Goal: Task Accomplishment & Management: Manage account settings

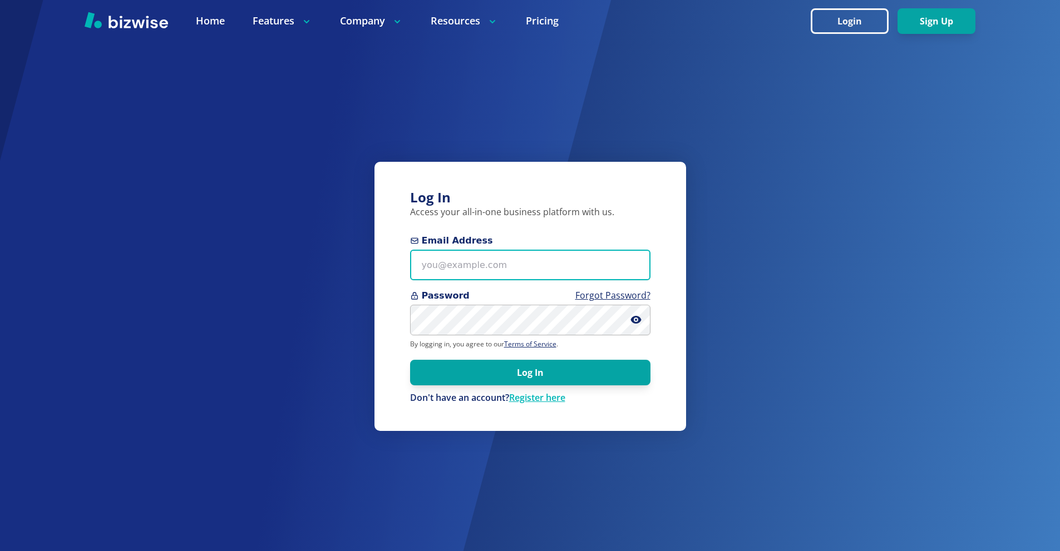
click at [527, 265] on input "Email Address" at bounding box center [530, 265] width 240 height 31
paste input "[EMAIL_ADDRESS][DOMAIN_NAME]"
type input "[EMAIL_ADDRESS][DOMAIN_NAME]"
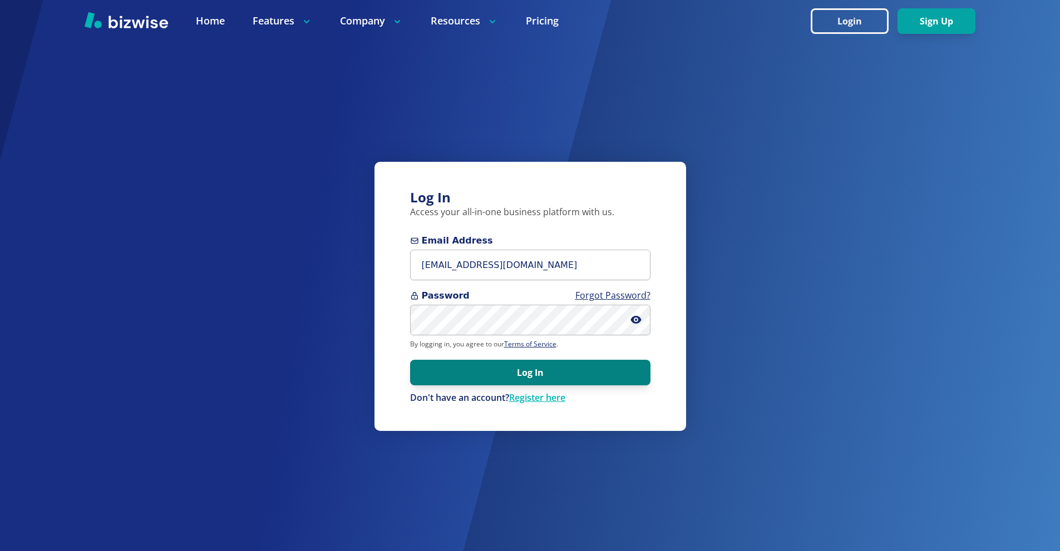
click at [572, 375] on button "Log In" at bounding box center [530, 373] width 240 height 26
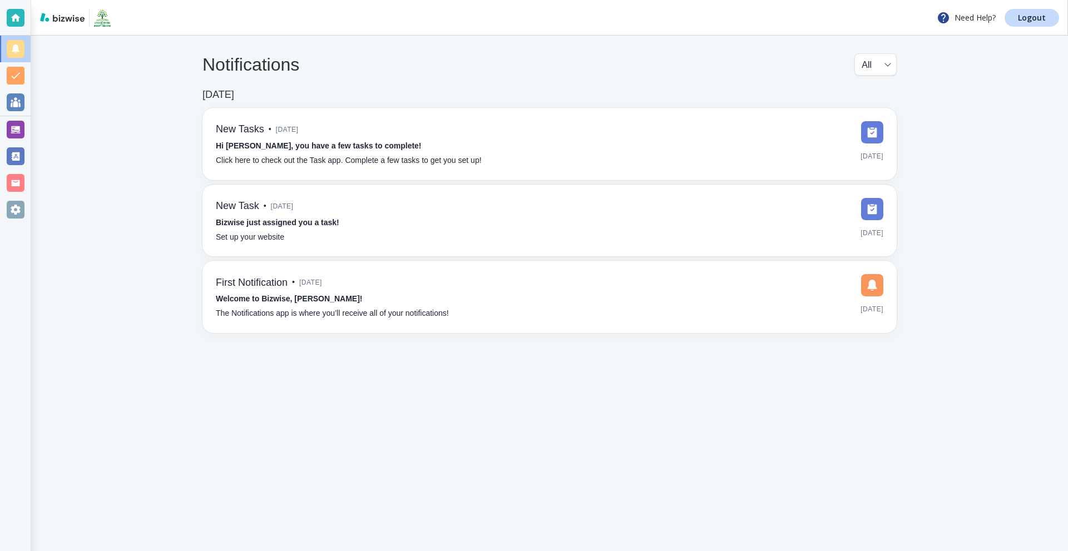
click at [16, 131] on div at bounding box center [16, 130] width 18 height 18
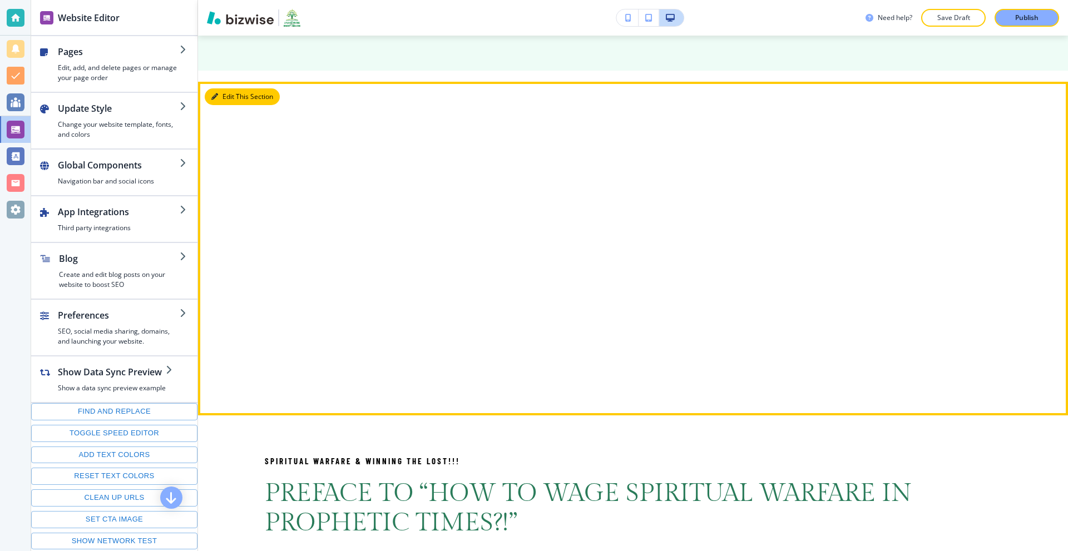
click at [218, 97] on icon "button" at bounding box center [214, 96] width 7 height 7
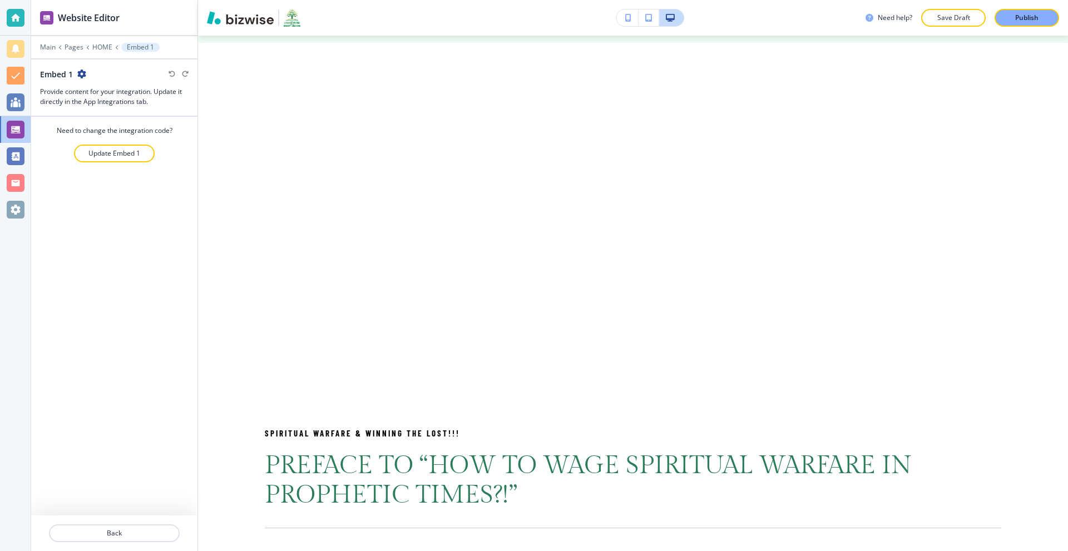
scroll to position [1159, 0]
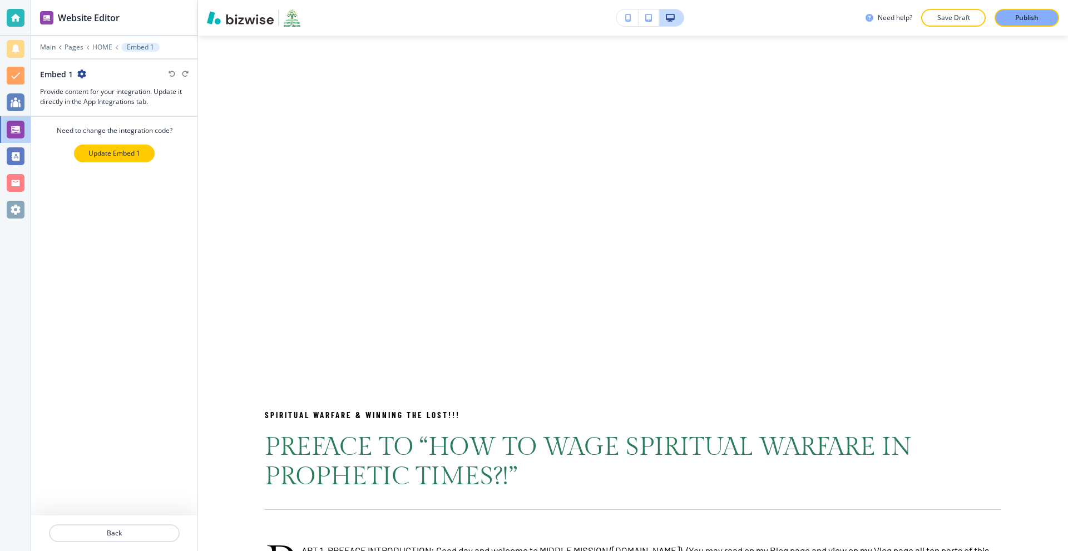
click at [98, 155] on p "Update Embed 1" at bounding box center [114, 154] width 52 height 10
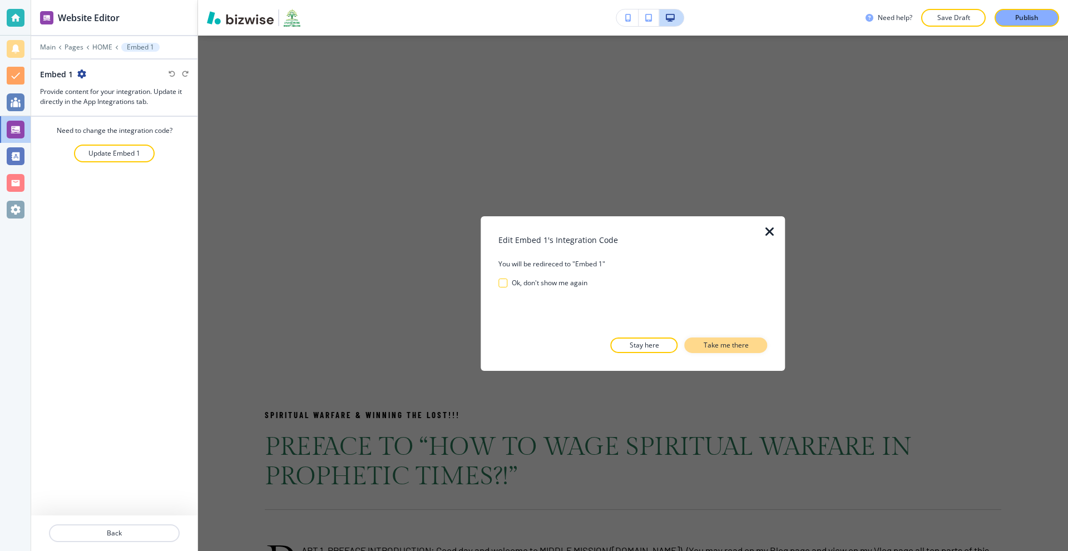
click at [717, 345] on p "Take me there" at bounding box center [726, 345] width 45 height 10
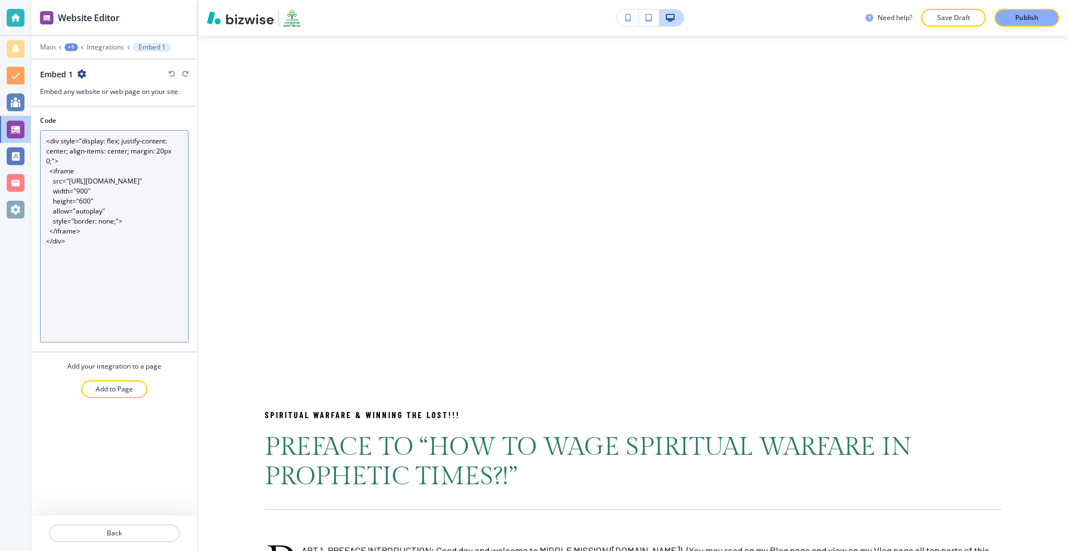
click at [93, 201] on textarea "<div style="display: flex; justify-content: center; align-items: center; margin…" at bounding box center [114, 236] width 149 height 213
paste textarea "<h2 style="text-align: center; margin-bottom: 10px;"> My Video Title </h2>"
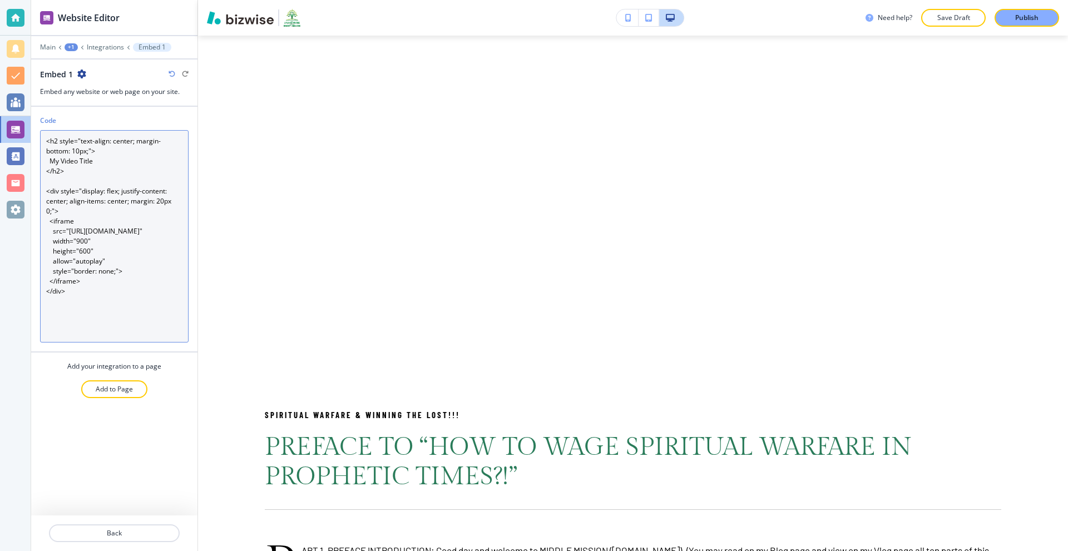
scroll to position [1148, 0]
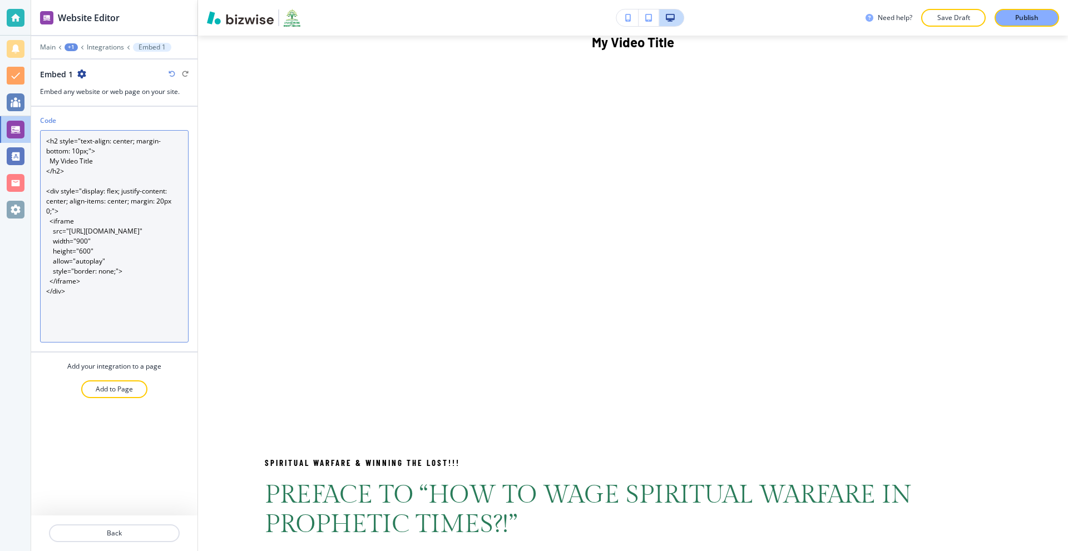
drag, startPoint x: 96, startPoint y: 161, endPoint x: 46, endPoint y: 161, distance: 50.6
click at [46, 161] on textarea "<h2 style="text-align: center; margin-bottom: 10px;"> My Video Title </h2> <div…" at bounding box center [114, 236] width 149 height 213
paste textarea "WHY I AM CALLED AN ANOINTED AS THE PEOPLE'S PASTOR/EVANGELIST REACHING SEEKERS …"
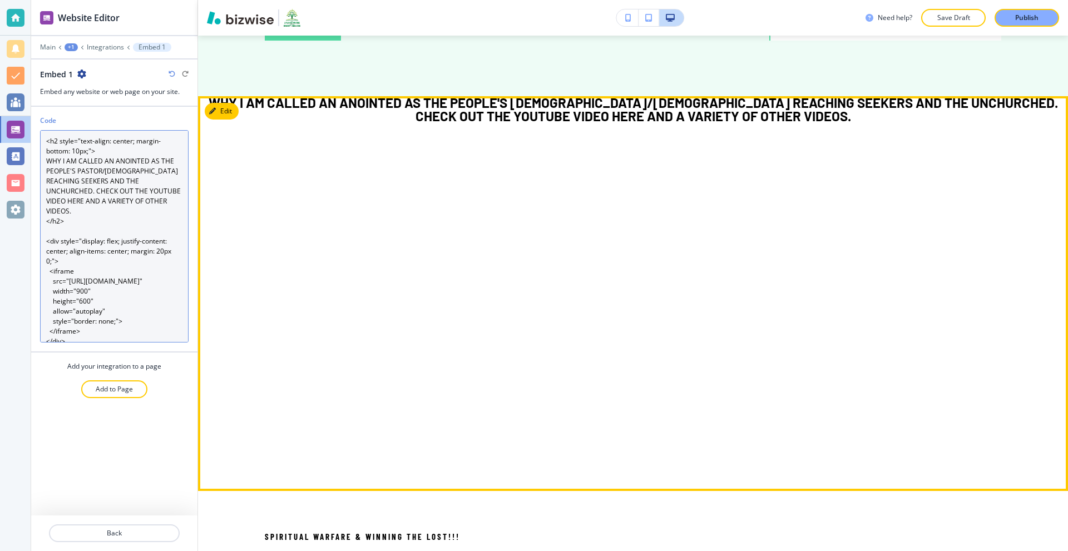
scroll to position [1036, 0]
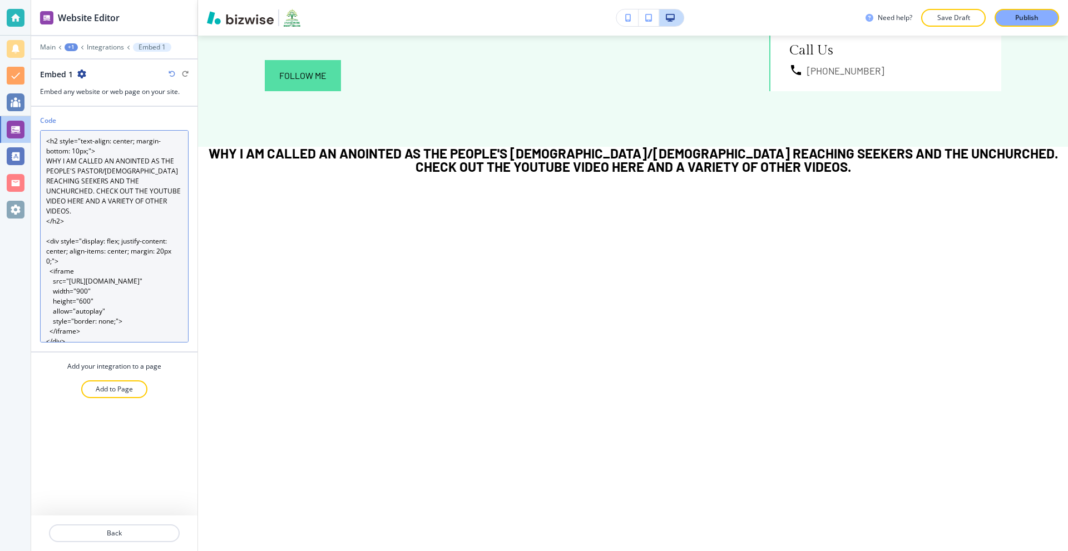
click at [94, 190] on textarea "<h2 style="text-align: center; margin-bottom: 10px;"> WHY I AM CALLED AN ANOINT…" at bounding box center [114, 236] width 149 height 213
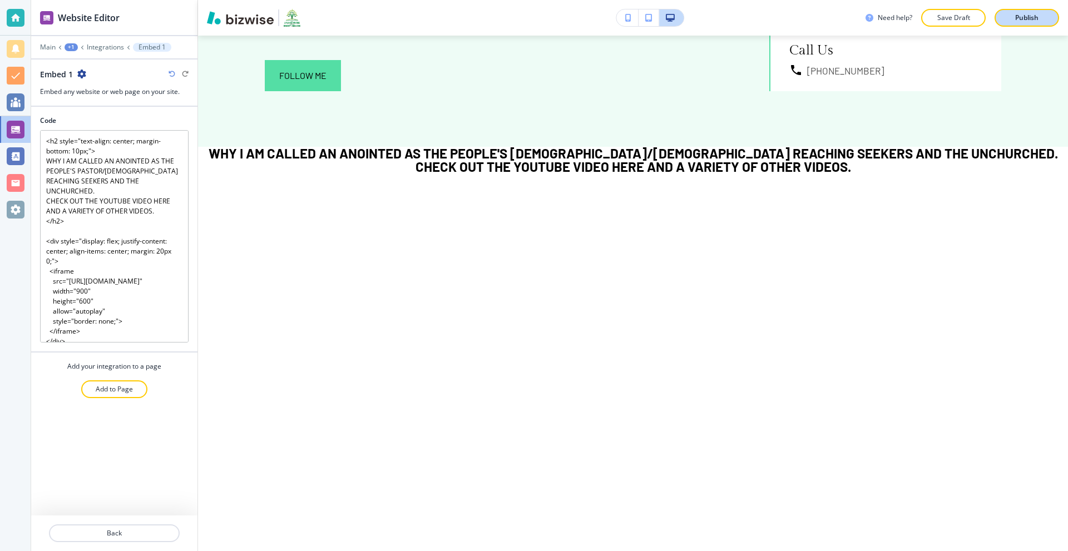
click at [1013, 11] on button "Publish" at bounding box center [1027, 18] width 65 height 18
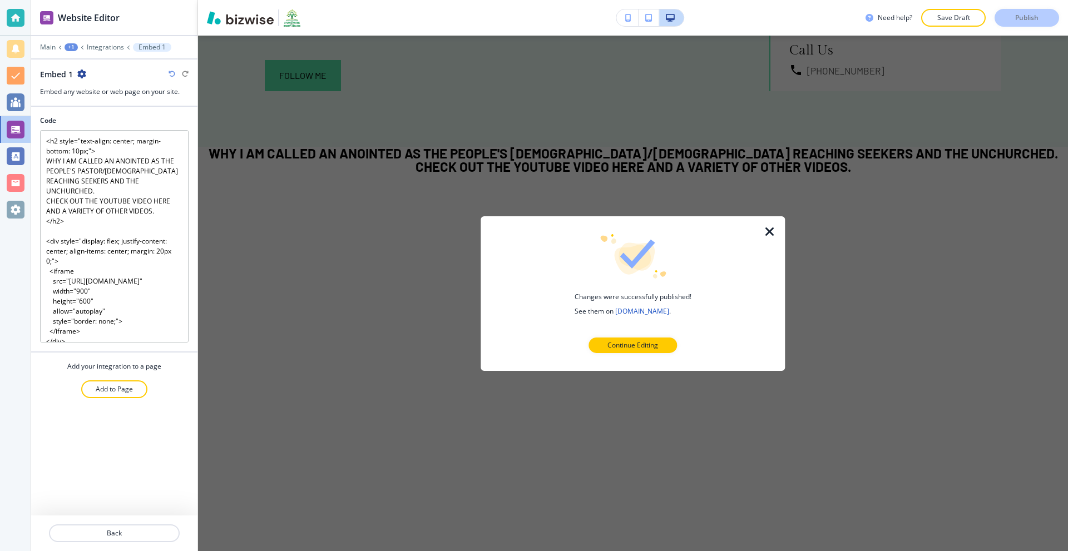
click at [764, 229] on icon "button" at bounding box center [769, 231] width 13 height 13
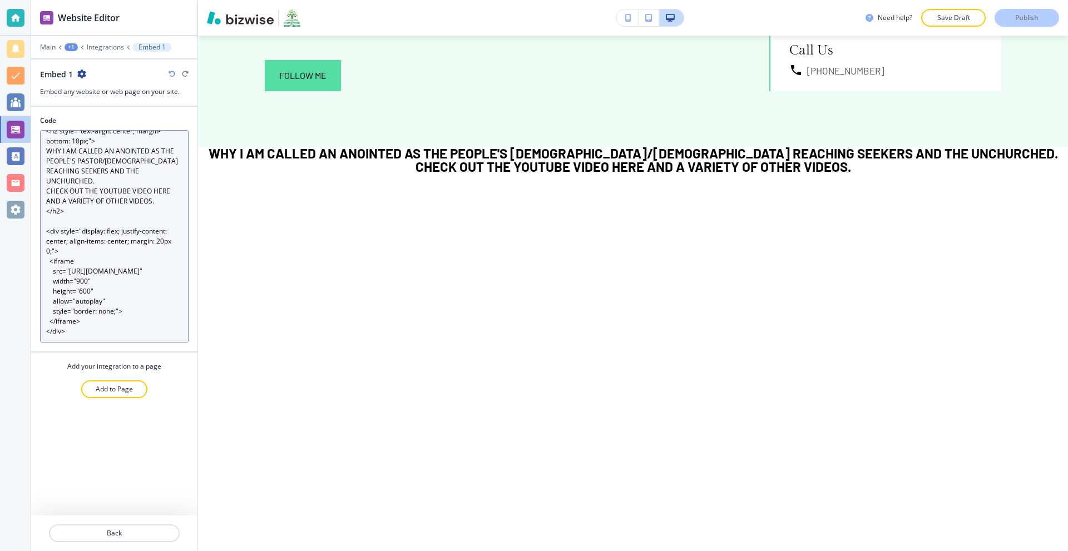
scroll to position [40, 0]
click at [81, 293] on textarea "<h2 style="text-align: center; margin-bottom: 10px;"> WHY I AM CALLED AN ANOINT…" at bounding box center [114, 236] width 149 height 213
click at [77, 281] on textarea "<h2 style="text-align: center; margin-bottom: 10px;"> WHY I AM CALLED AN ANOINT…" at bounding box center [114, 236] width 149 height 213
type textarea "<h2 style="text-align: center; margin-bottom: 10px;"> WHY I AM CALLED AN ANOINT…"
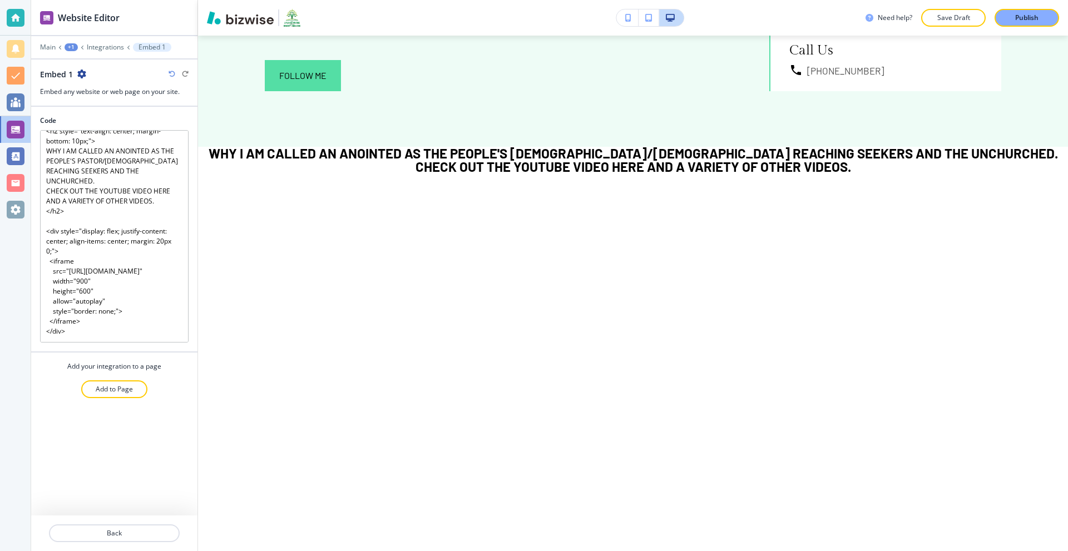
click at [172, 408] on div "Code <h2 style="text-align: center; margin-bottom: 10px;"> WHY I AM CALLED AN A…" at bounding box center [114, 311] width 166 height 409
click at [1034, 9] on button "Publish" at bounding box center [1027, 18] width 65 height 18
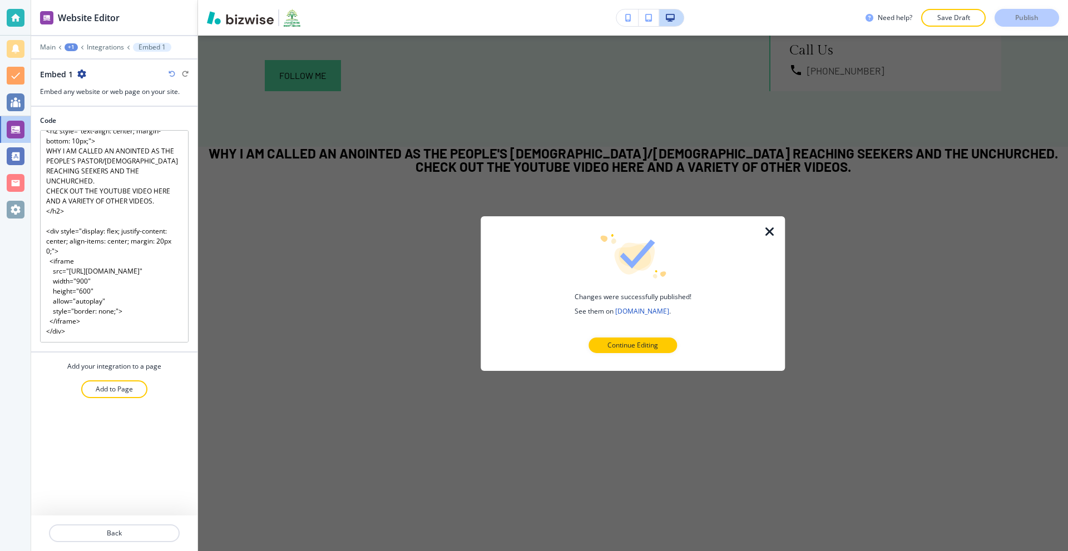
click at [769, 223] on div at bounding box center [777, 293] width 18 height 155
click at [769, 231] on icon "button" at bounding box center [769, 231] width 13 height 13
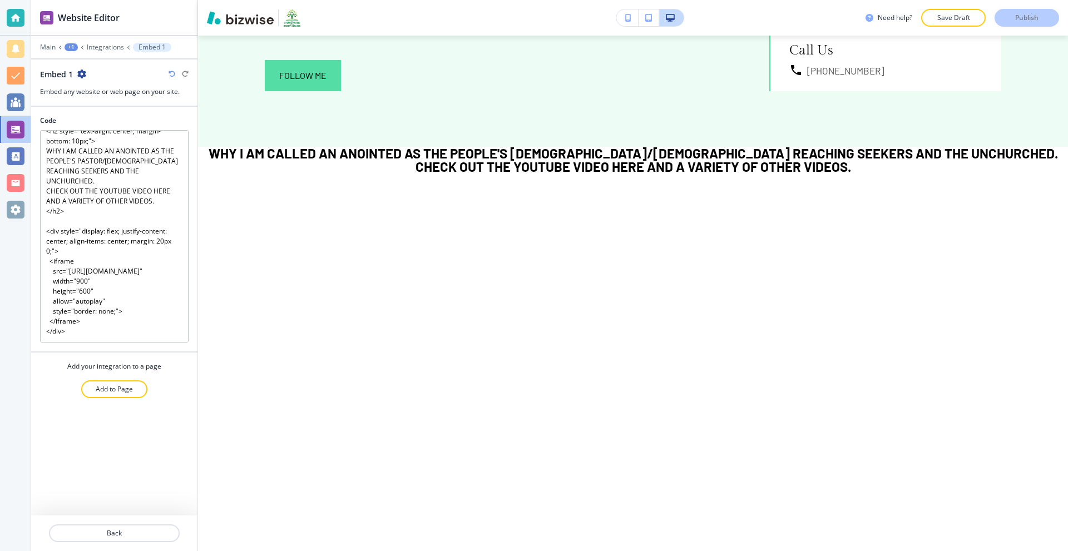
click at [23, 14] on div at bounding box center [16, 18] width 18 height 18
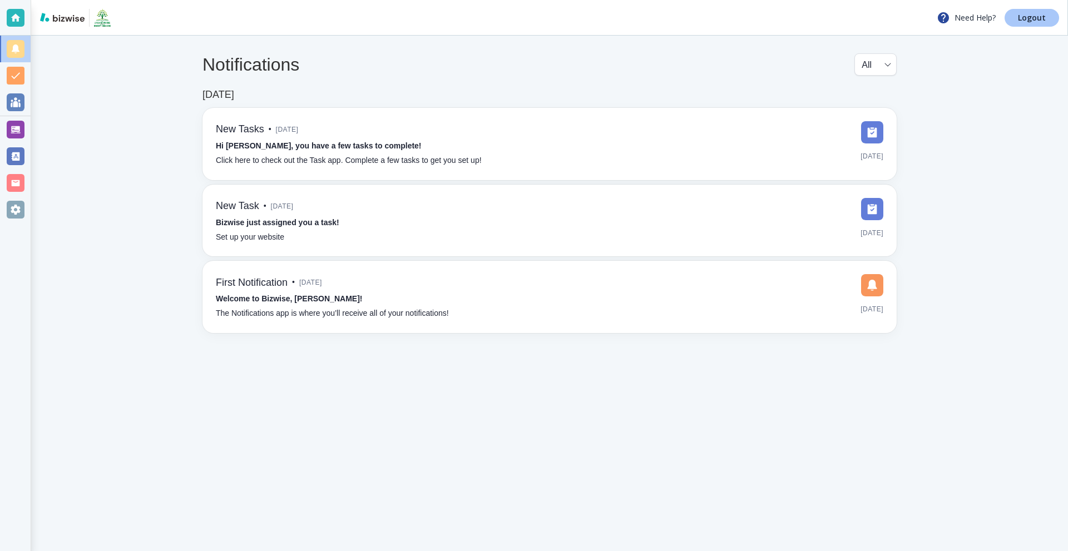
click at [1017, 23] on link "Logout" at bounding box center [1032, 18] width 55 height 18
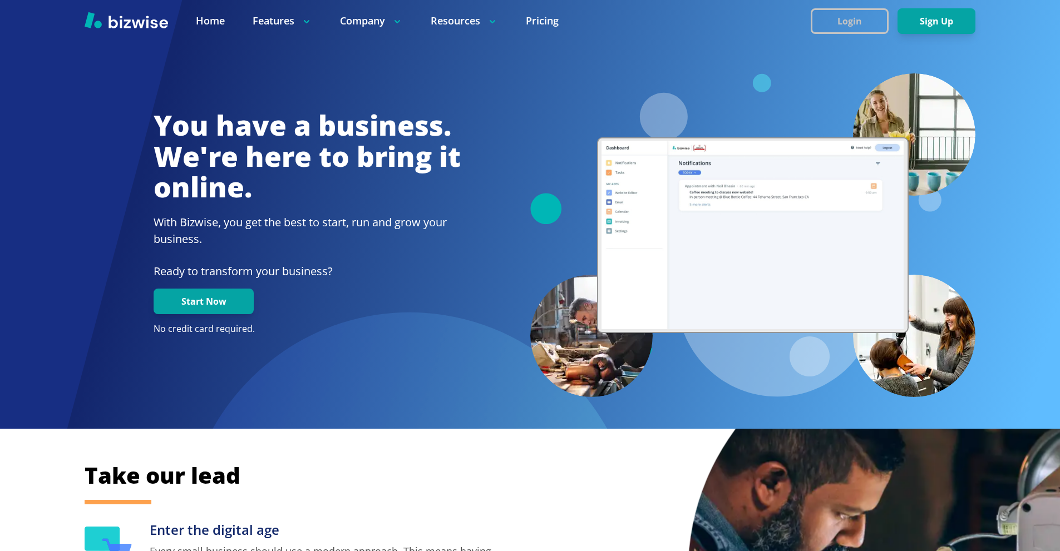
click at [856, 24] on button "Login" at bounding box center [850, 21] width 78 height 26
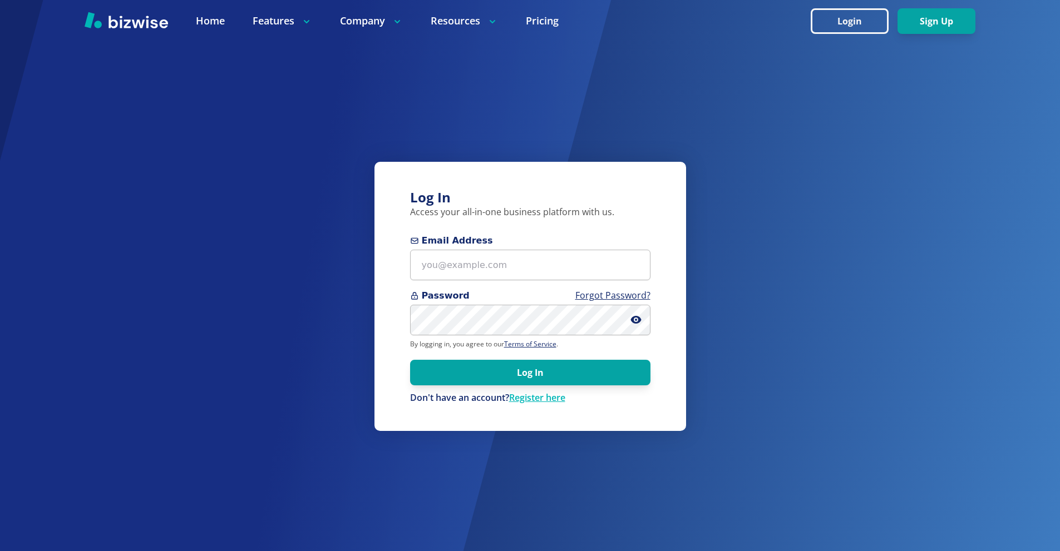
click at [508, 284] on form "Email Address Password Forgot Password? By logging in, you agree to our Terms o…" at bounding box center [530, 319] width 240 height 170
click at [511, 273] on input "Email Address" at bounding box center [530, 265] width 240 height 31
paste input "info@sunshinespaclinic.com"
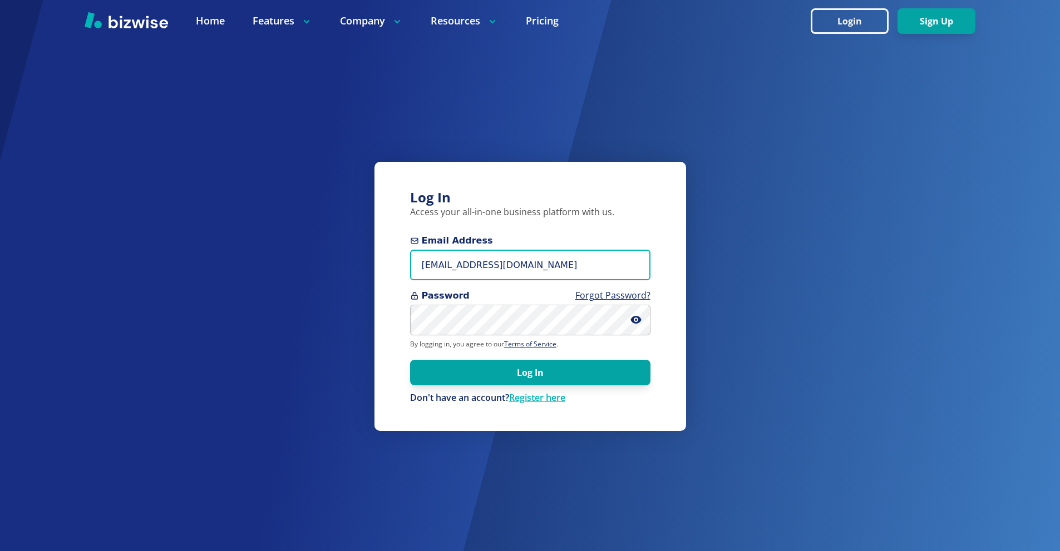
type input "info@sunshinespaclinic.com"
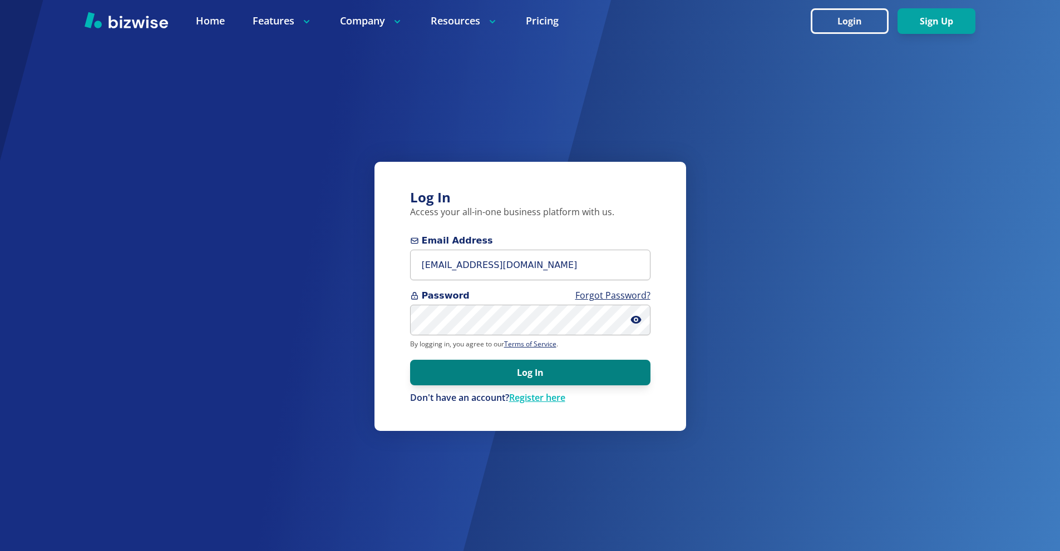
click at [530, 374] on button "Log In" at bounding box center [530, 373] width 240 height 26
